Goal: Task Accomplishment & Management: Manage account settings

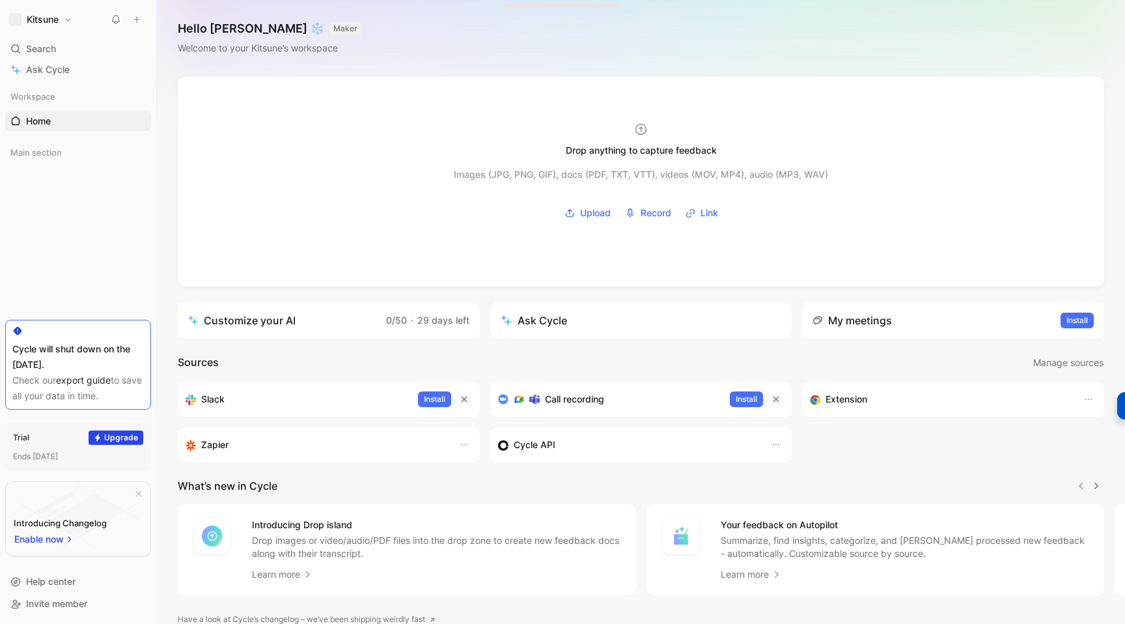
click at [63, 8] on div "Kitsune Search ⌘ K Ask Cycle Workspace Home G then H Main section To pick up a …" at bounding box center [78, 312] width 156 height 624
click at [59, 23] on h1 "Kitsune" at bounding box center [43, 20] width 32 height 12
click at [44, 84] on div "Account settings" at bounding box center [88, 84] width 160 height 21
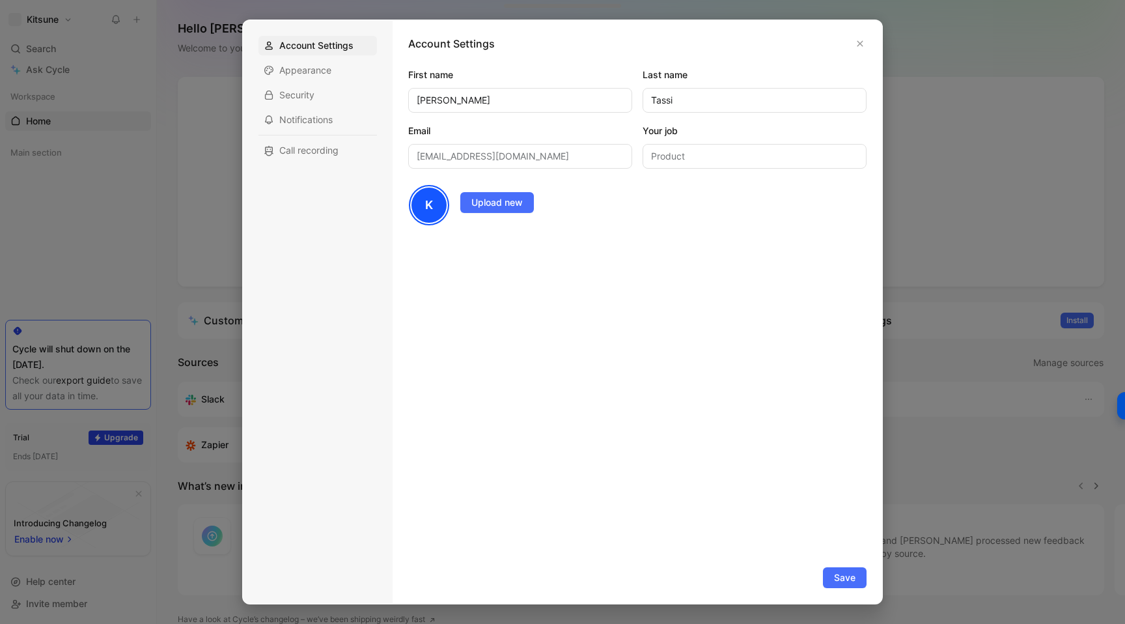
click at [35, 37] on div at bounding box center [562, 312] width 1125 height 624
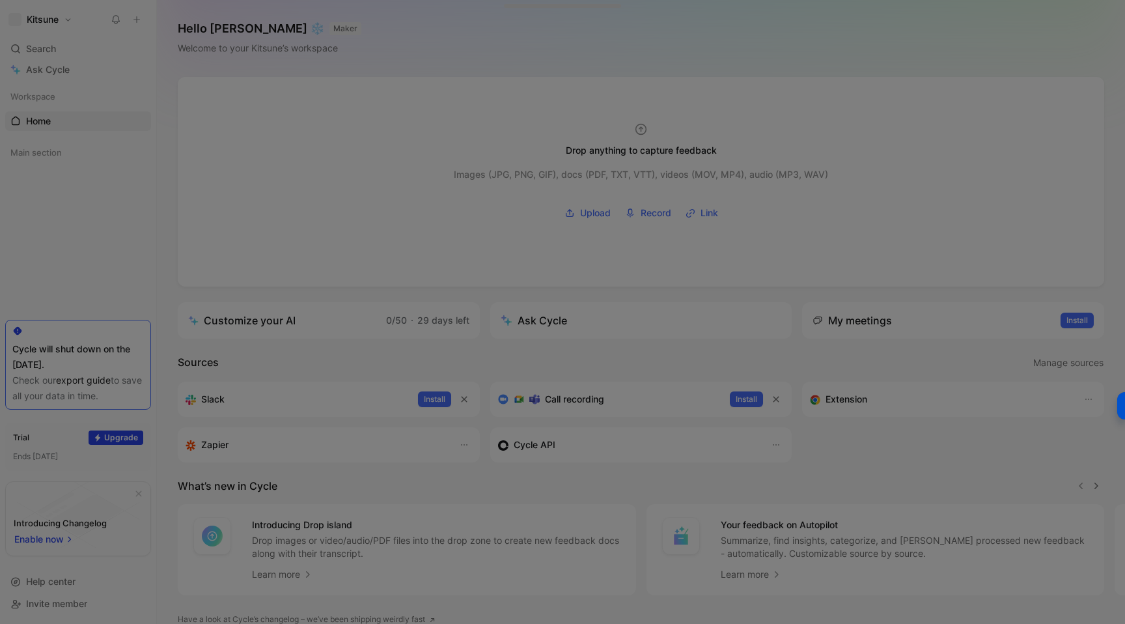
click at [35, 23] on h1 "Kitsune" at bounding box center [43, 20] width 32 height 12
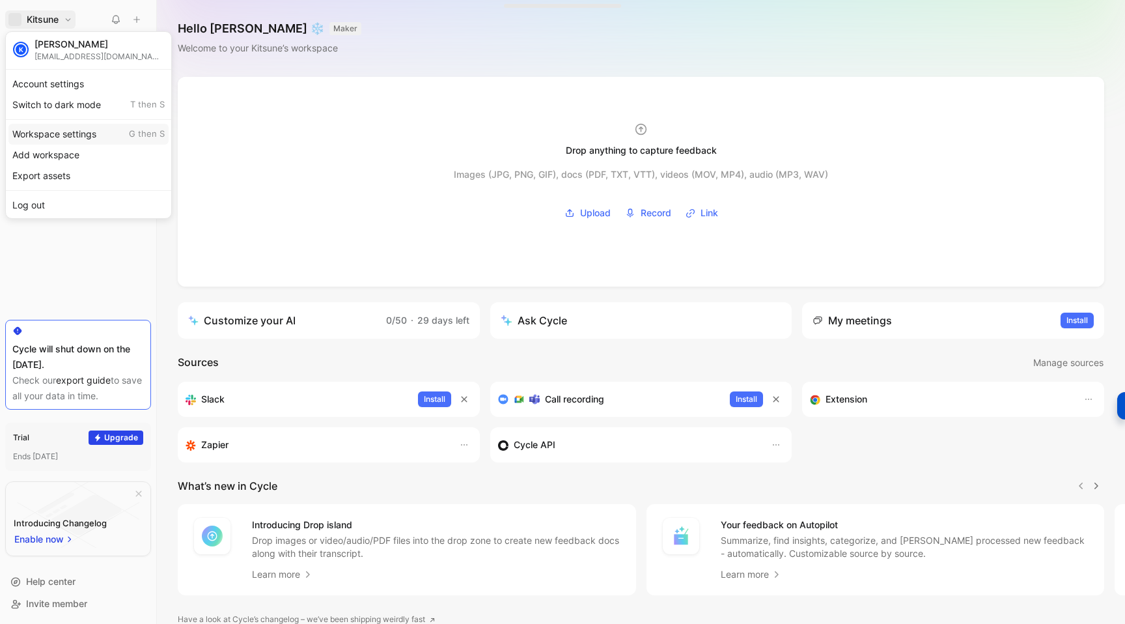
click at [37, 134] on div "Workspace settings G then S" at bounding box center [88, 134] width 160 height 21
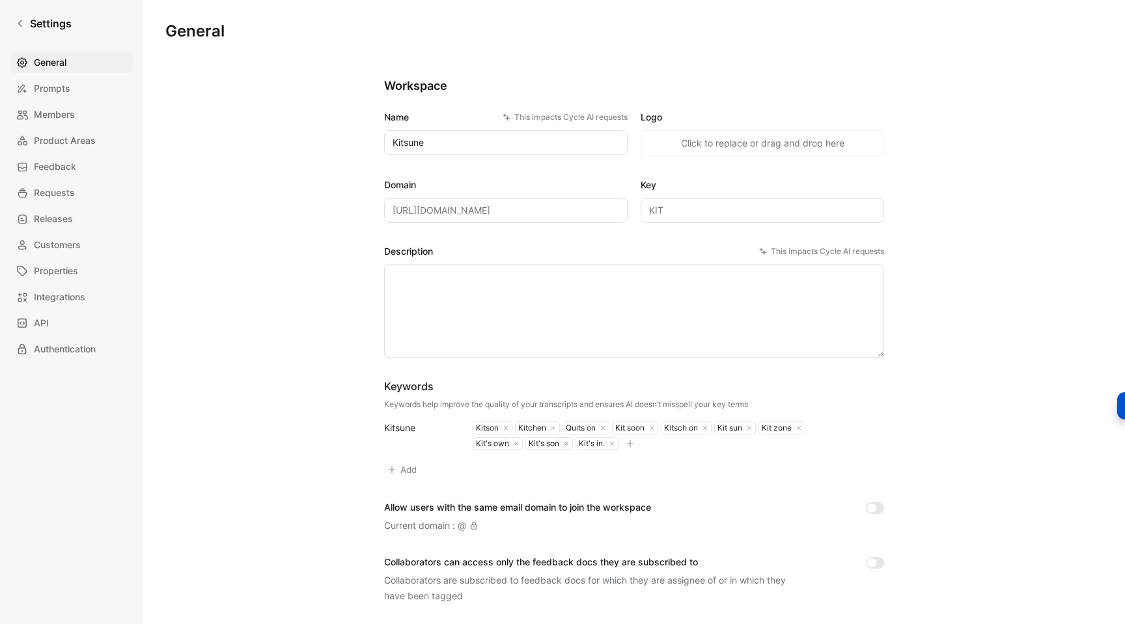
click at [430, 280] on textarea "Description This impacts Cycle AI requests" at bounding box center [634, 310] width 500 height 93
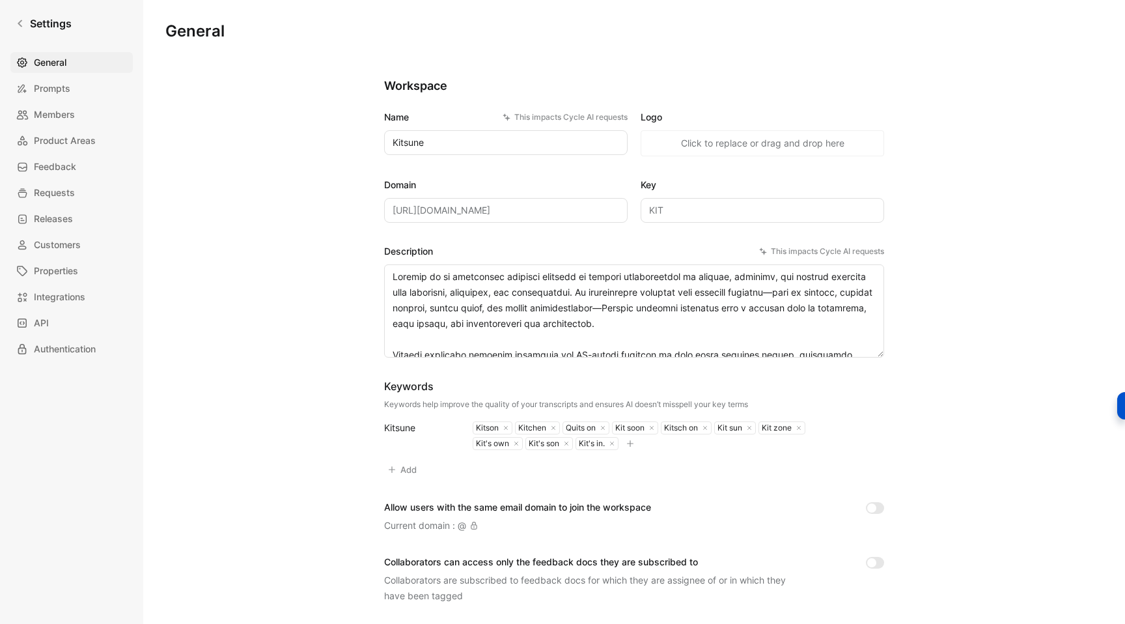
scroll to position [49, 0]
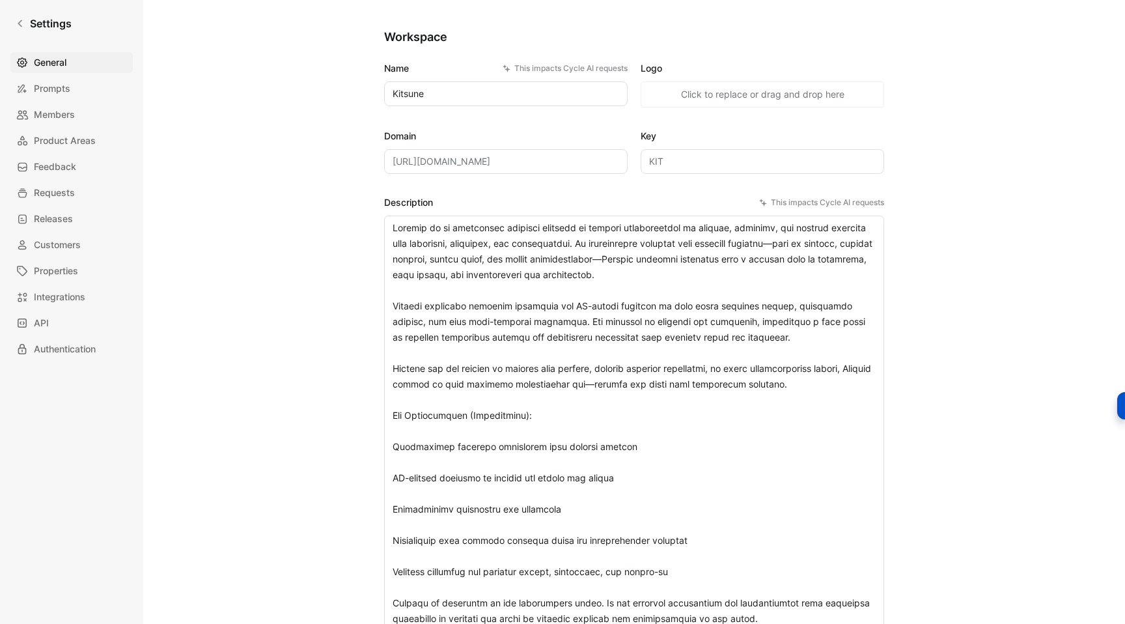
type textarea "Loremip do si ametconsec adipisci elitsedd ei tempori utlaboreetdol ma aliquae,…"
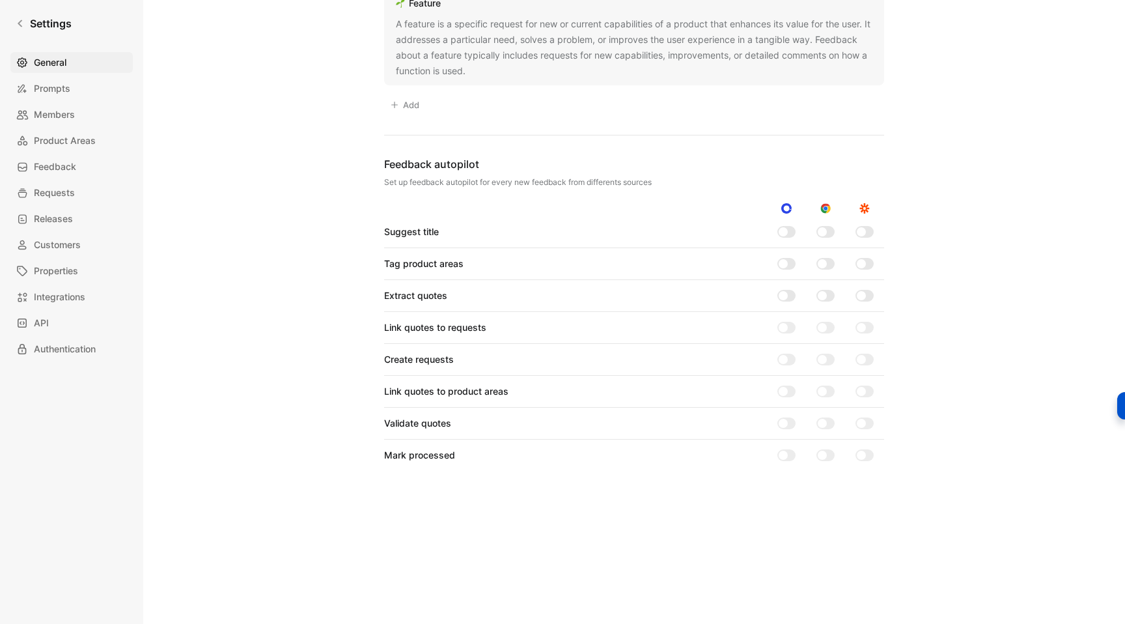
scroll to position [1181, 0]
click at [785, 229] on div at bounding box center [783, 229] width 9 height 9
click at [0, 0] on input "checkbox" at bounding box center [0, 0] width 0 height 0
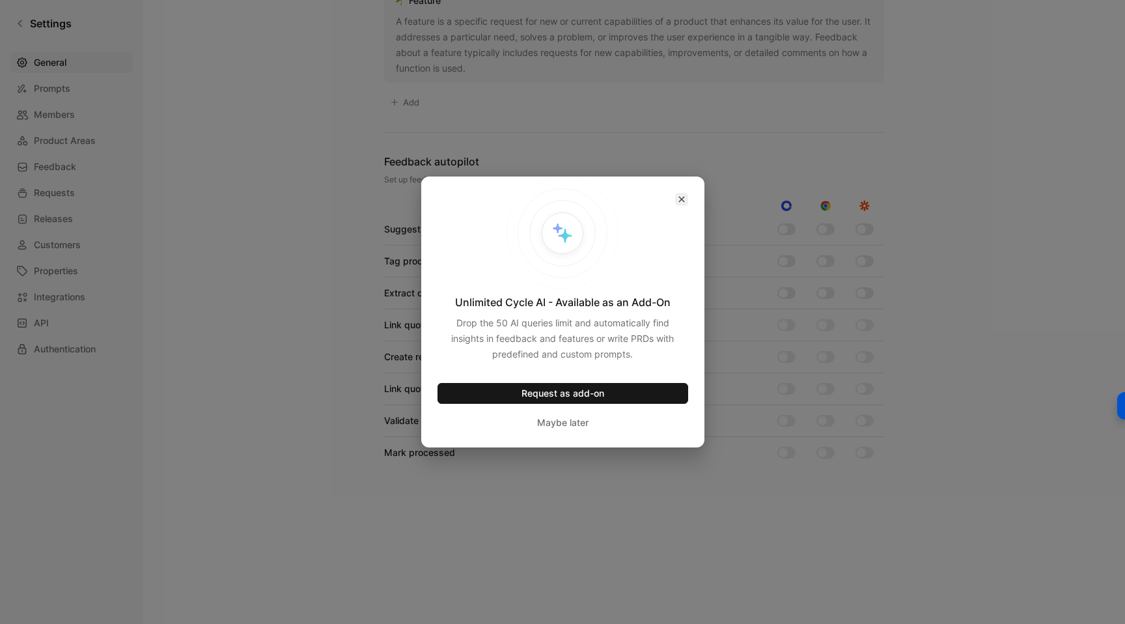
click at [680, 203] on icon "button" at bounding box center [682, 199] width 8 height 8
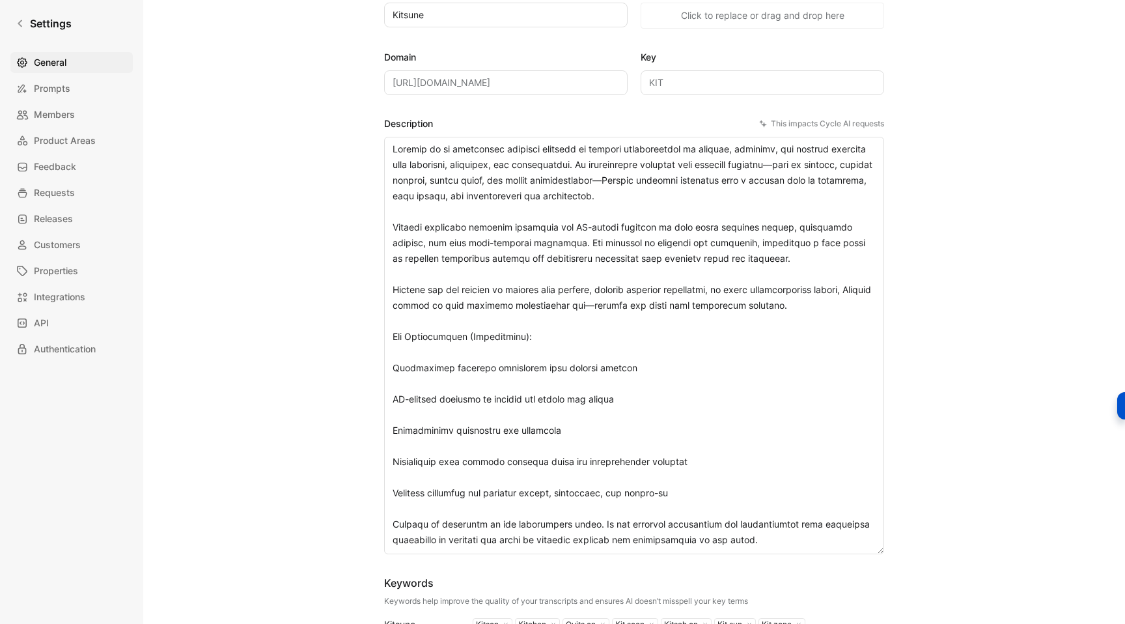
scroll to position [100, 0]
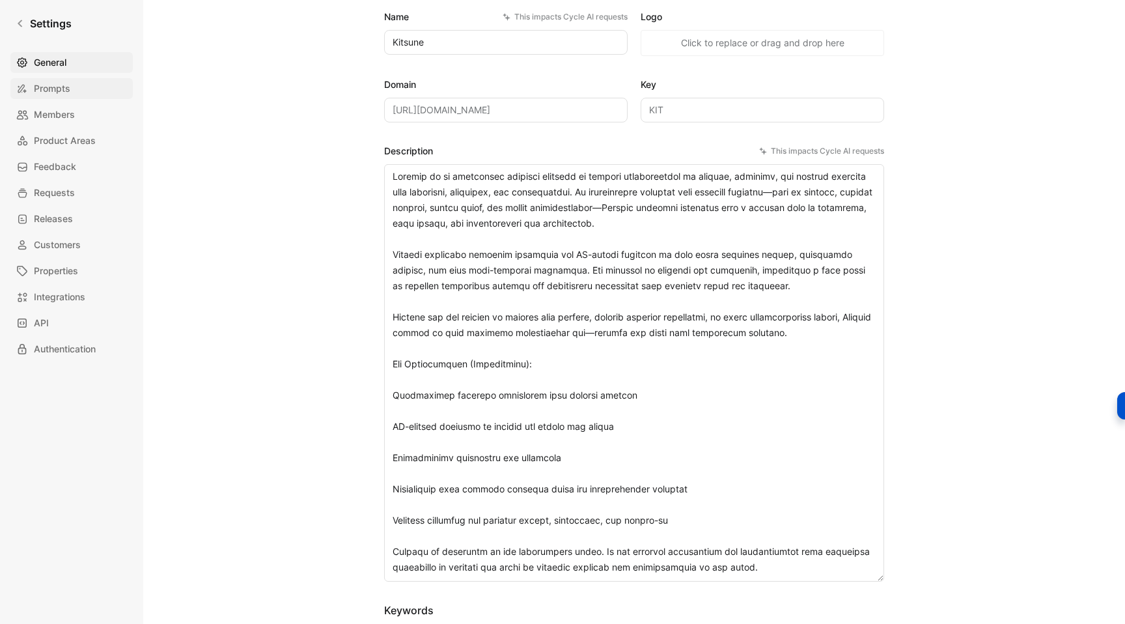
click at [48, 88] on span "Prompts" at bounding box center [52, 89] width 36 height 16
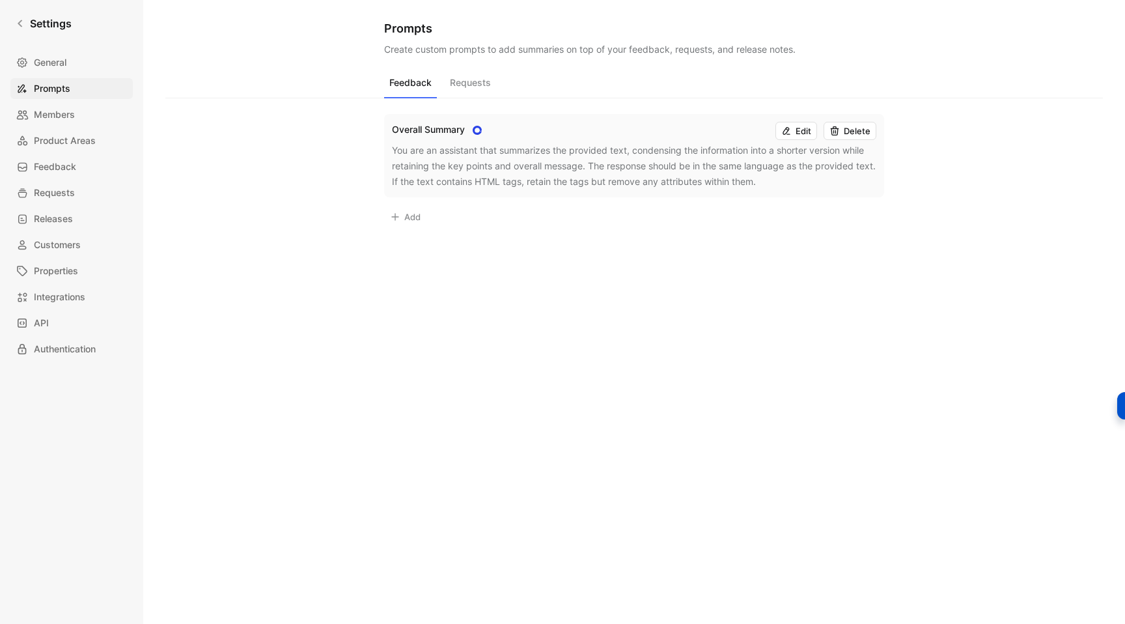
click at [841, 137] on button "Delete" at bounding box center [850, 131] width 53 height 18
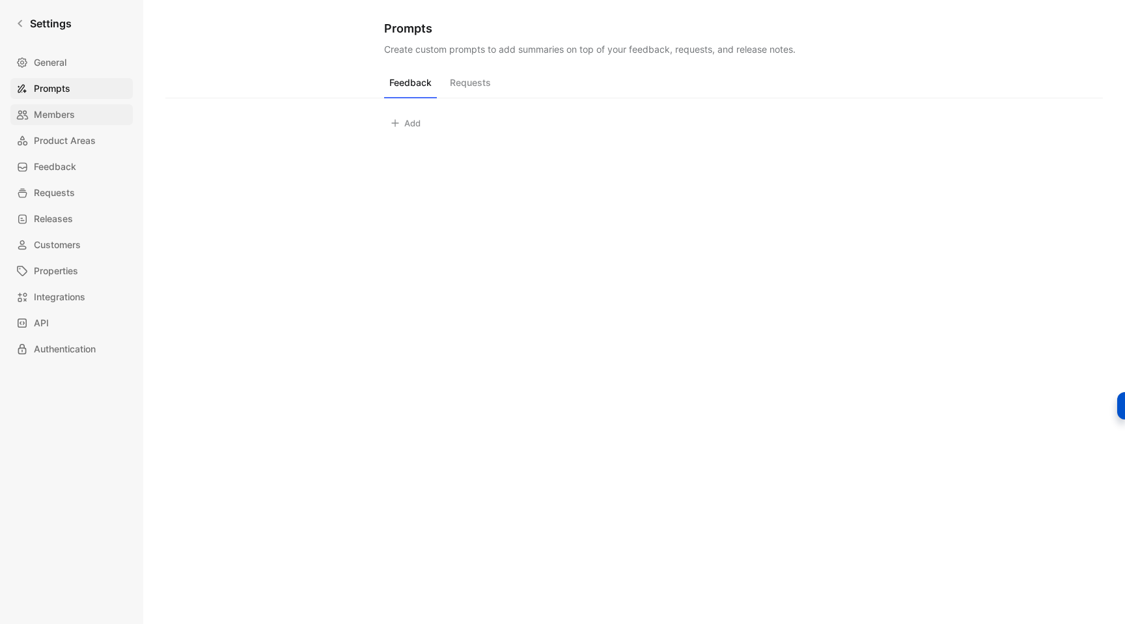
click at [46, 120] on span "Members" at bounding box center [54, 115] width 41 height 16
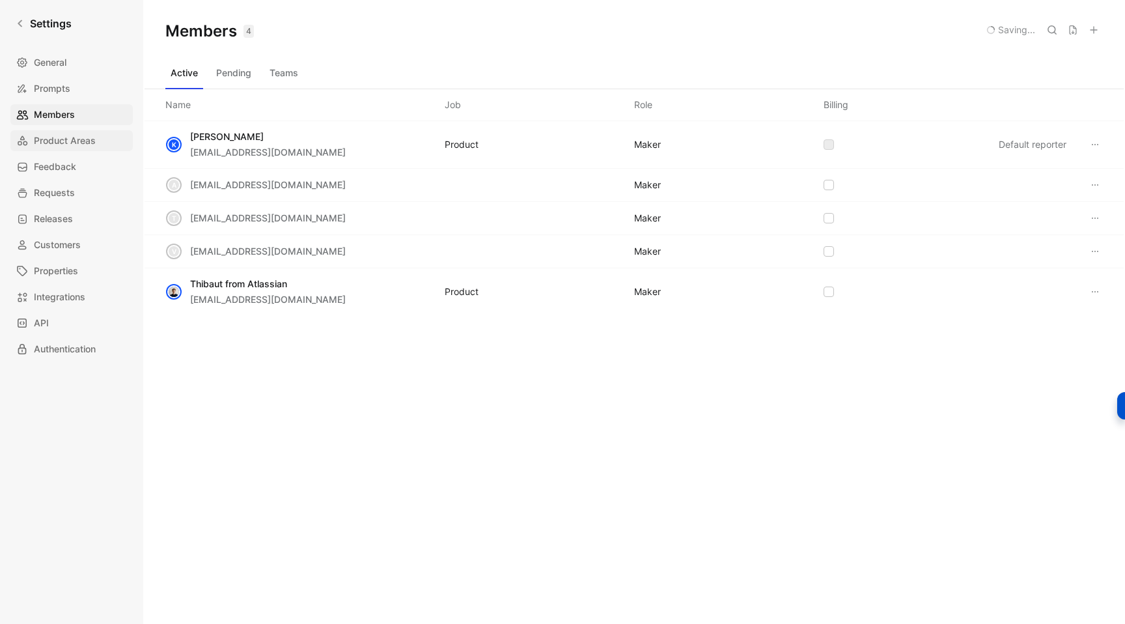
click at [54, 141] on span "Product Areas" at bounding box center [65, 141] width 62 height 16
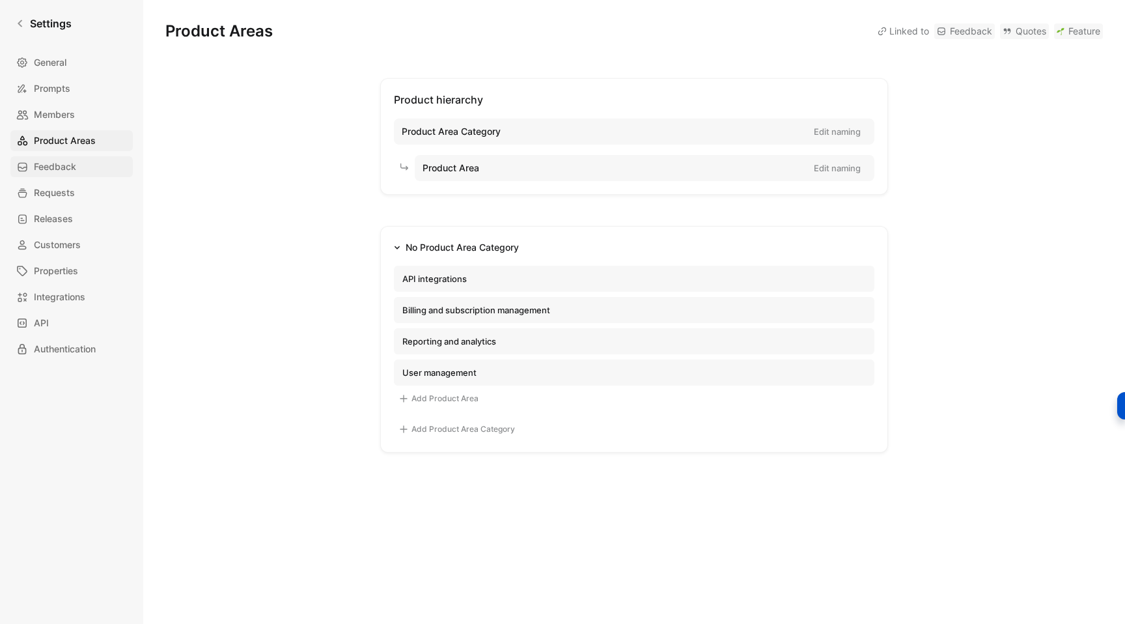
click at [55, 164] on span "Feedback" at bounding box center [55, 167] width 42 height 16
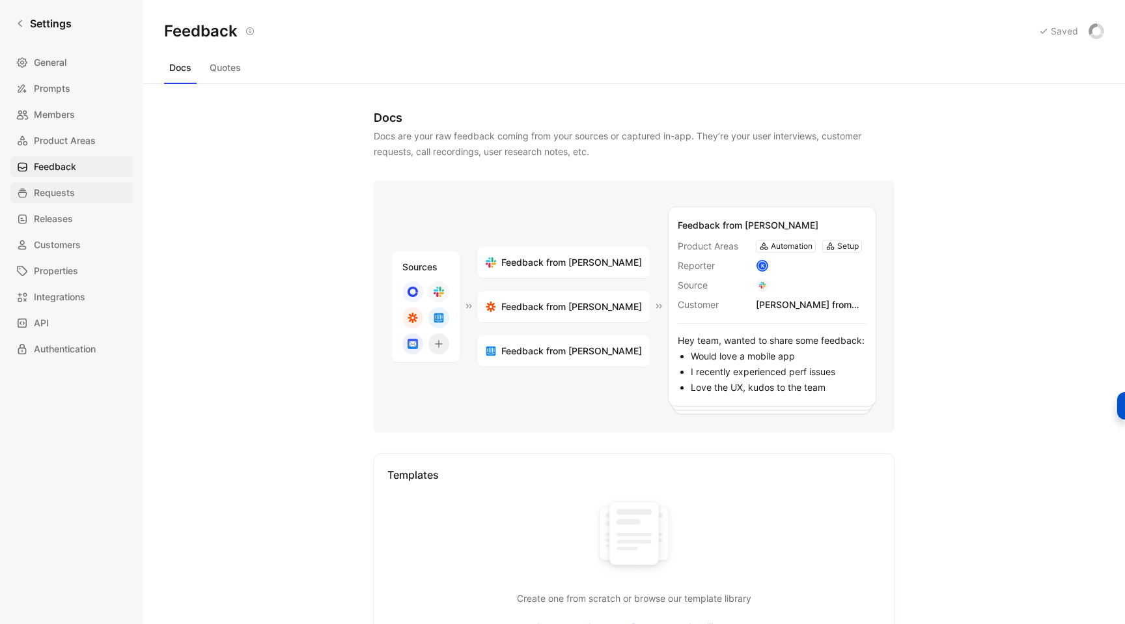
click at [55, 185] on span "Requests" at bounding box center [54, 193] width 41 height 16
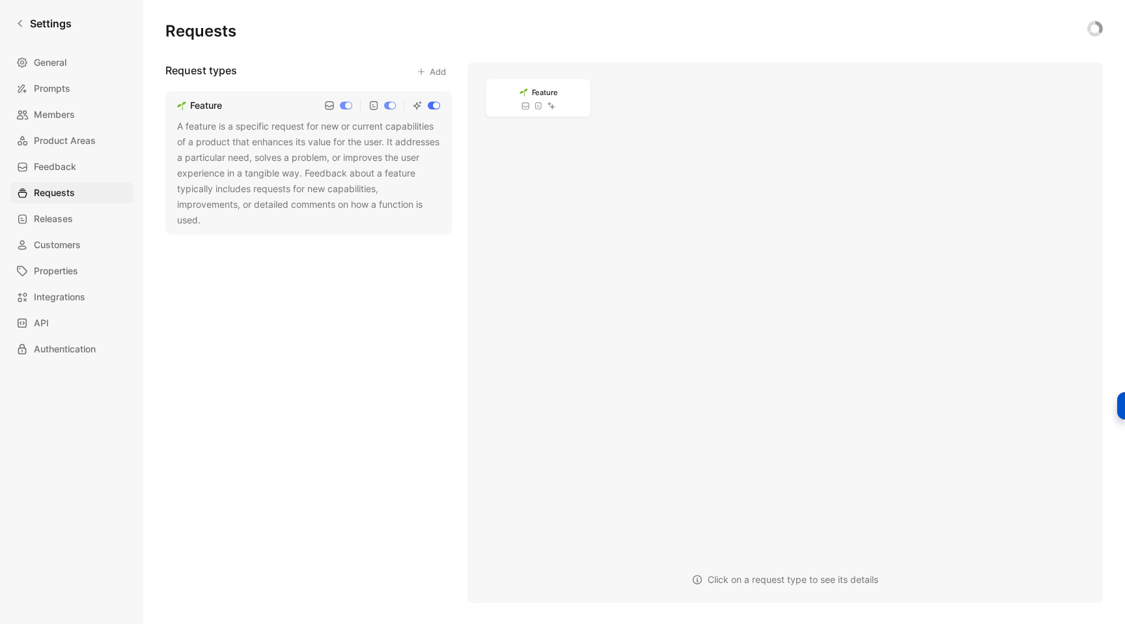
click at [428, 66] on button "Add" at bounding box center [431, 72] width 41 height 18
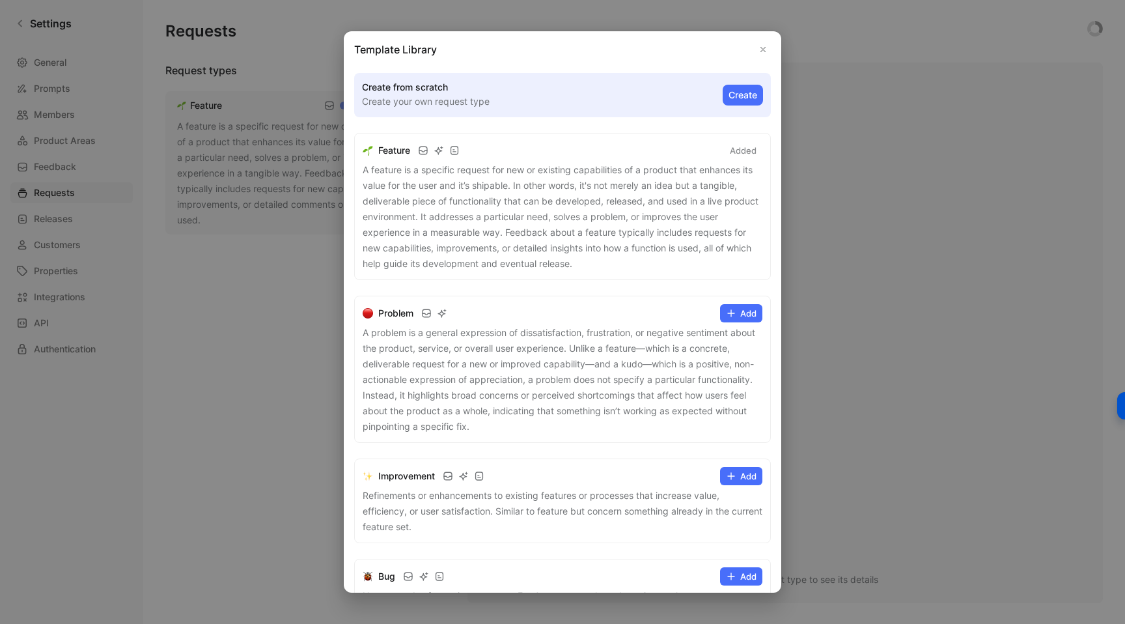
click at [733, 310] on icon at bounding box center [731, 313] width 10 height 10
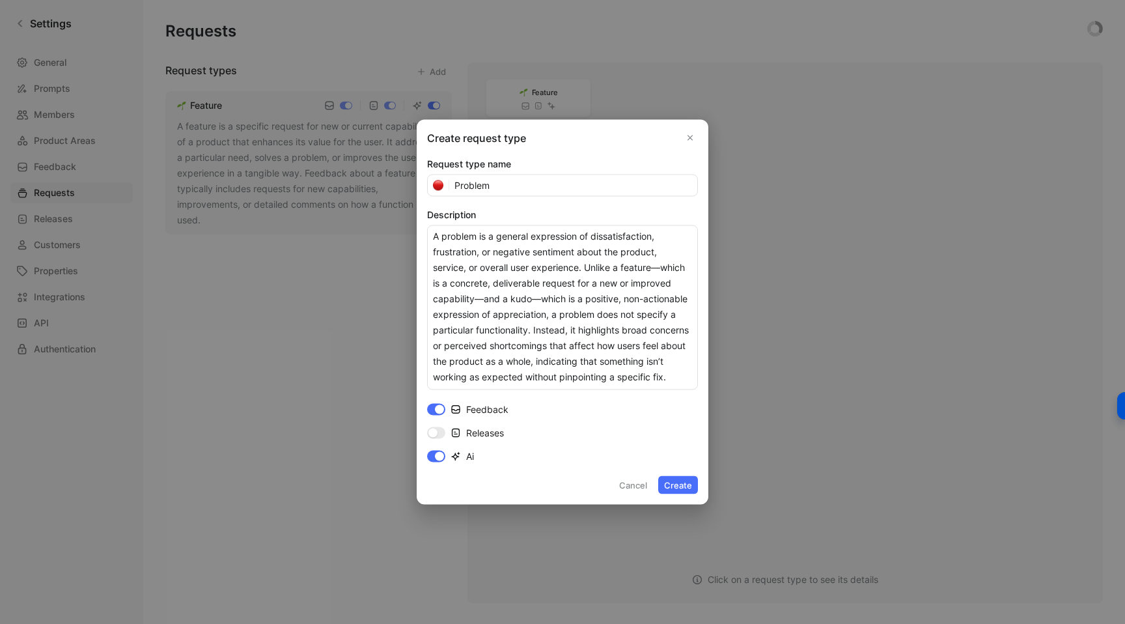
click at [671, 480] on button "Create" at bounding box center [678, 485] width 40 height 18
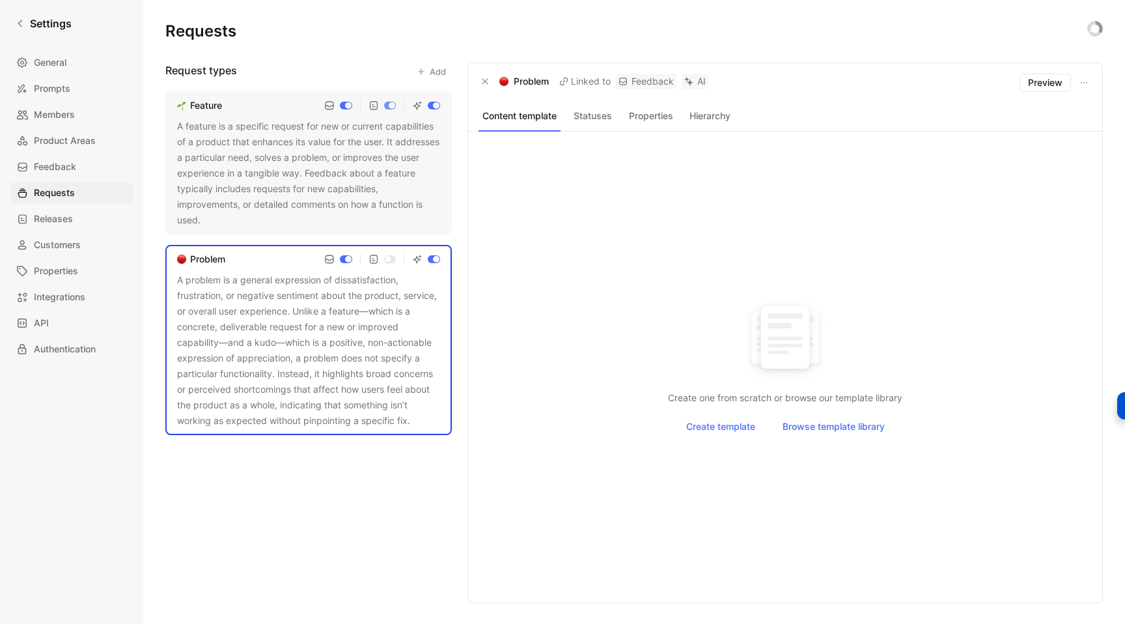
click at [300, 173] on div "A feature is a specific request for new or current capabilities of a product th…" at bounding box center [308, 173] width 263 height 109
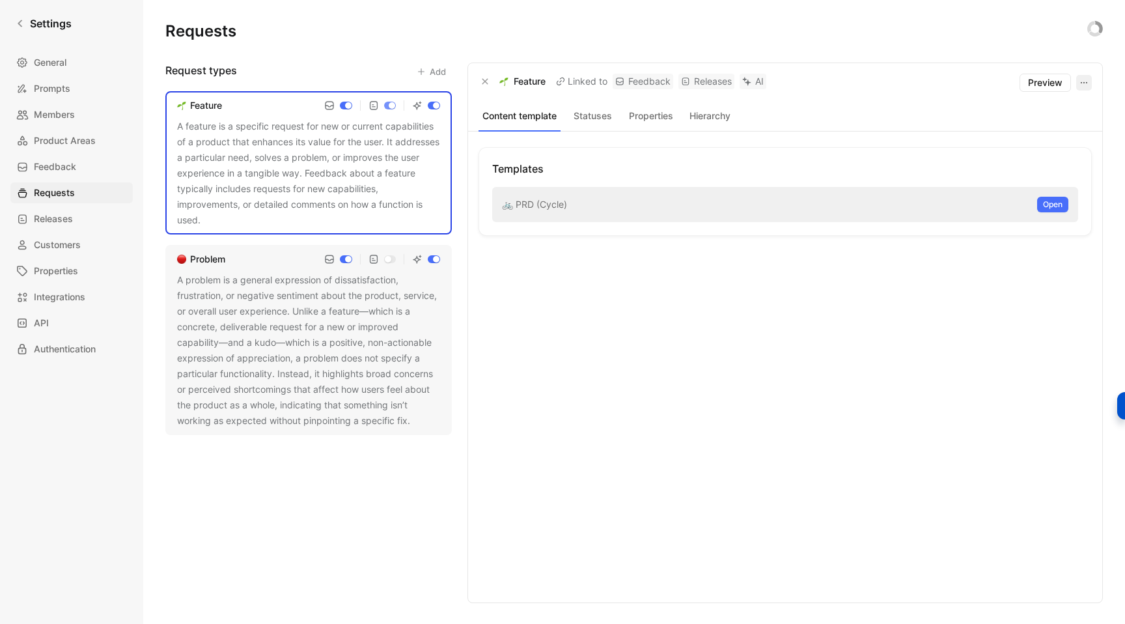
click at [1088, 83] on icon "button" at bounding box center [1084, 82] width 10 height 10
click at [1004, 135] on icon at bounding box center [1002, 130] width 10 height 10
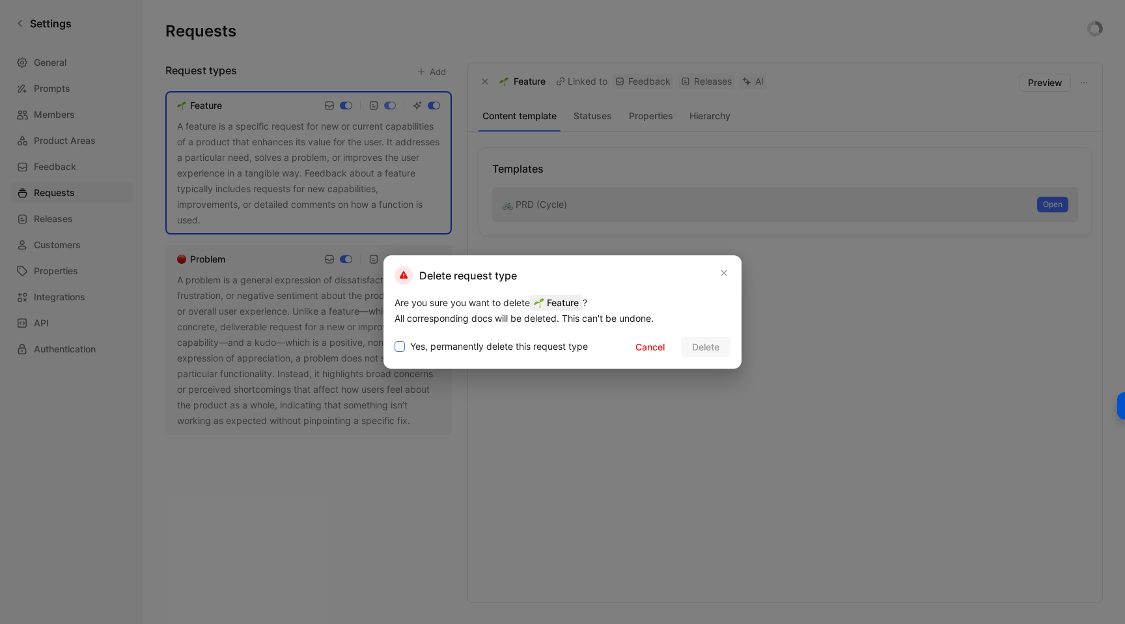
click at [451, 348] on span "Yes, permanently delete this request type" at bounding box center [499, 347] width 178 height 16
click at [395, 339] on input "Yes, permanently delete this request type" at bounding box center [395, 339] width 0 height 0
click at [697, 348] on span "Delete" at bounding box center [705, 347] width 27 height 16
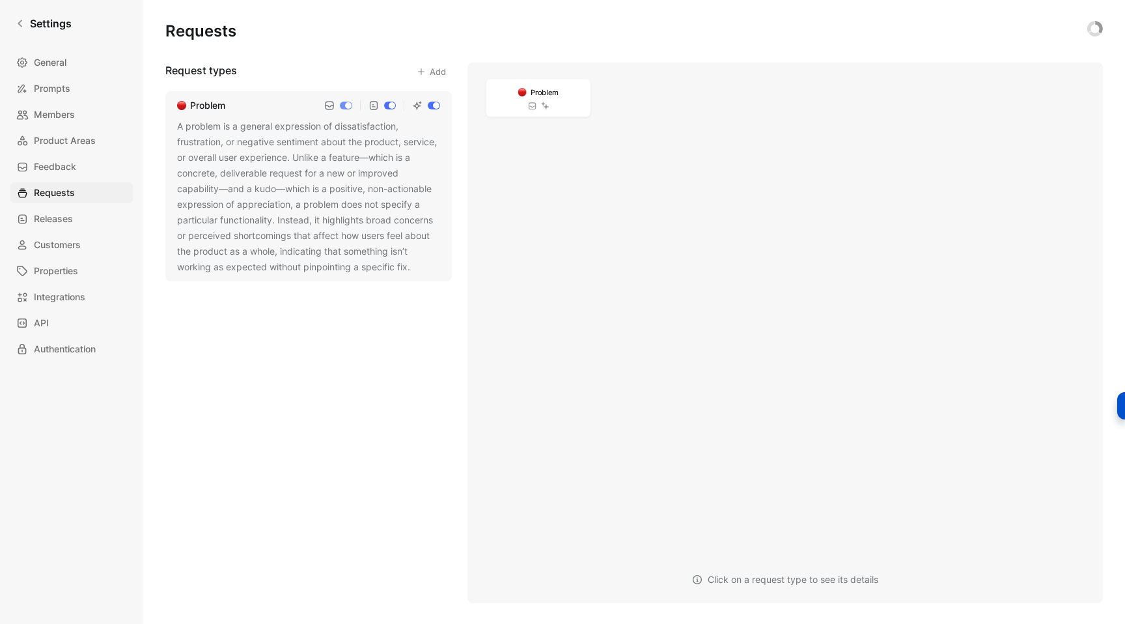
checkbox input "true"
click at [33, 23] on h1 "Settings" at bounding box center [51, 24] width 42 height 16
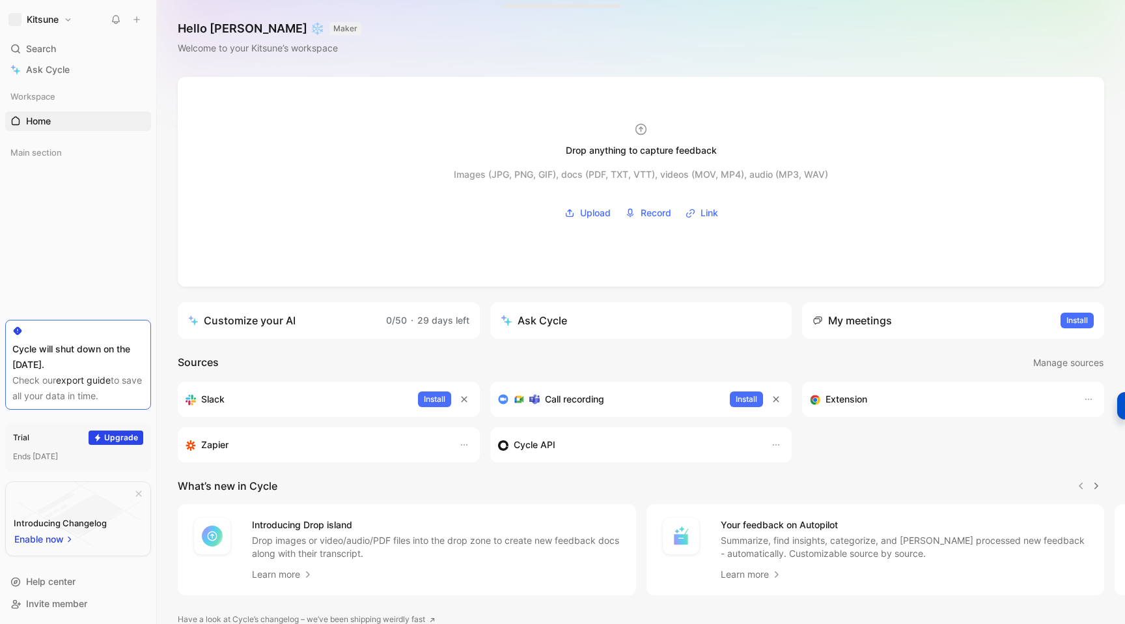
click at [442, 37] on div "Hello [PERSON_NAME] ❄️ MAKER Welcome to your Kitsune’s workspace" at bounding box center [641, 38] width 968 height 77
